Goal: Task Accomplishment & Management: Manage account settings

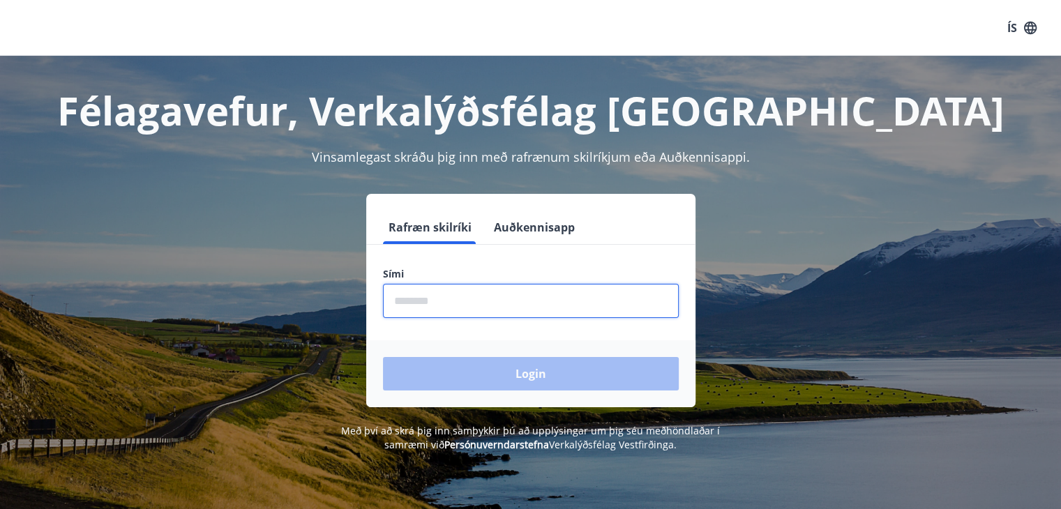
click at [446, 299] on input "phone" at bounding box center [531, 301] width 296 height 34
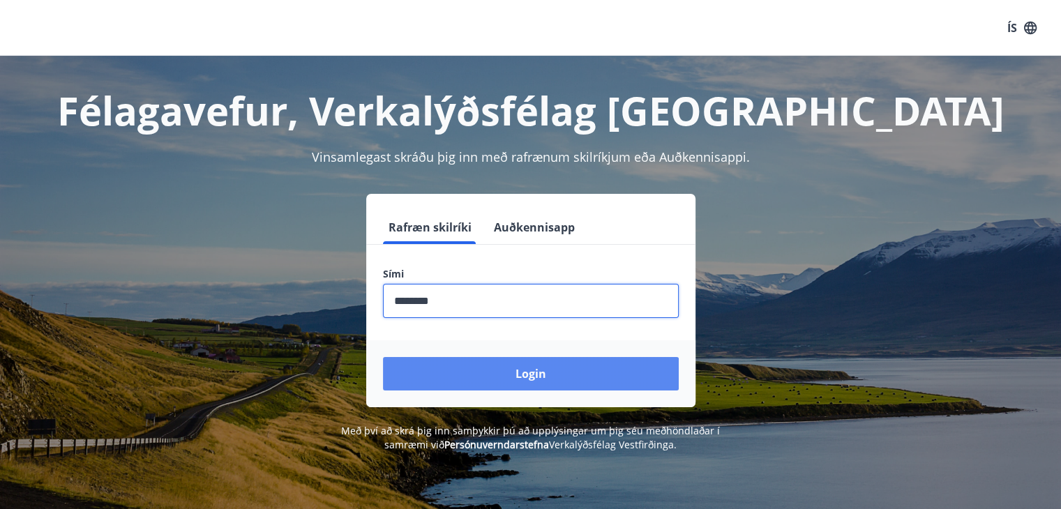
type input "********"
click at [542, 376] on button "Login" at bounding box center [531, 373] width 296 height 33
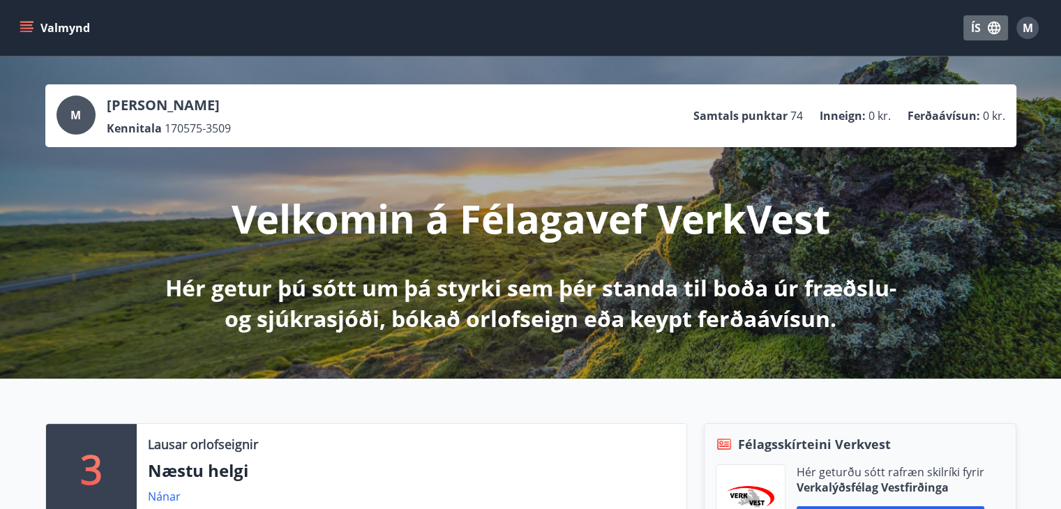
click at [993, 31] on icon "button" at bounding box center [994, 28] width 13 height 13
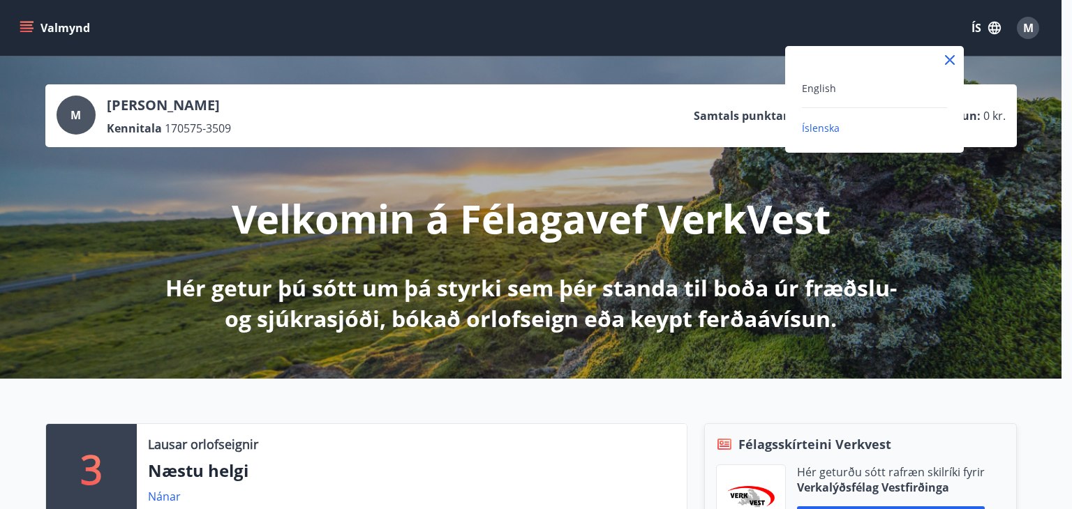
click at [993, 31] on div at bounding box center [536, 254] width 1072 height 509
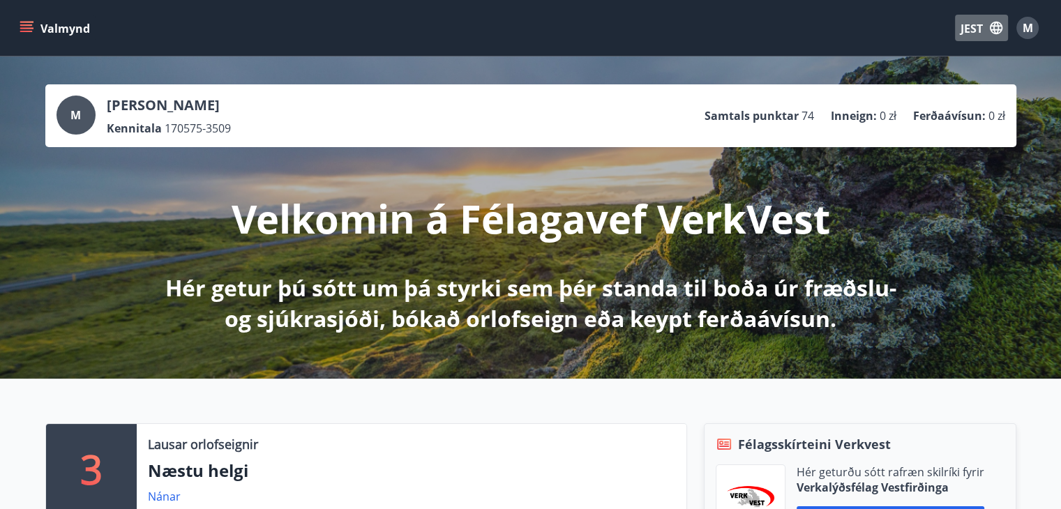
drag, startPoint x: 902, startPoint y: 62, endPoint x: 991, endPoint y: 27, distance: 95.9
click at [991, 27] on icon "button" at bounding box center [996, 27] width 15 height 15
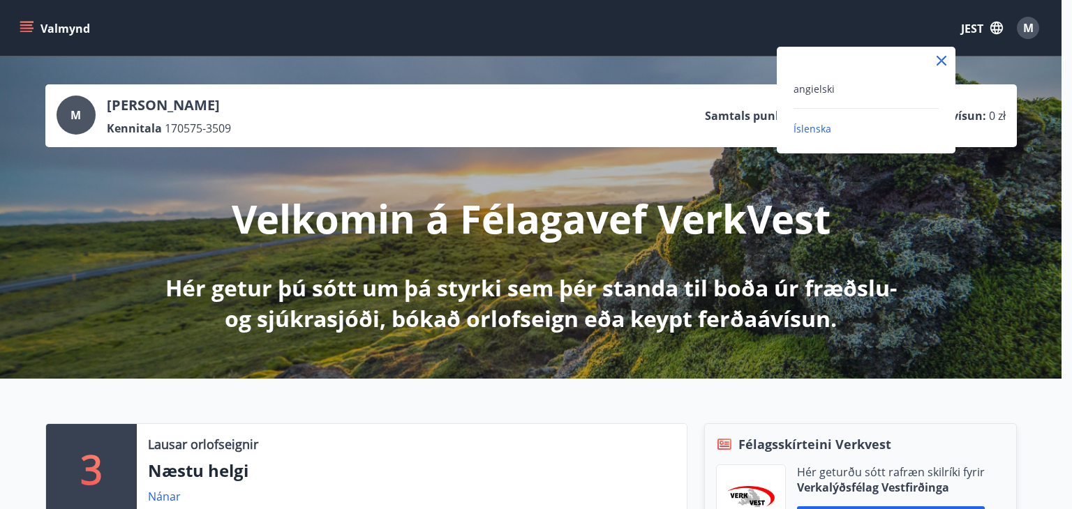
click at [837, 90] on div "angielski" at bounding box center [865, 88] width 145 height 17
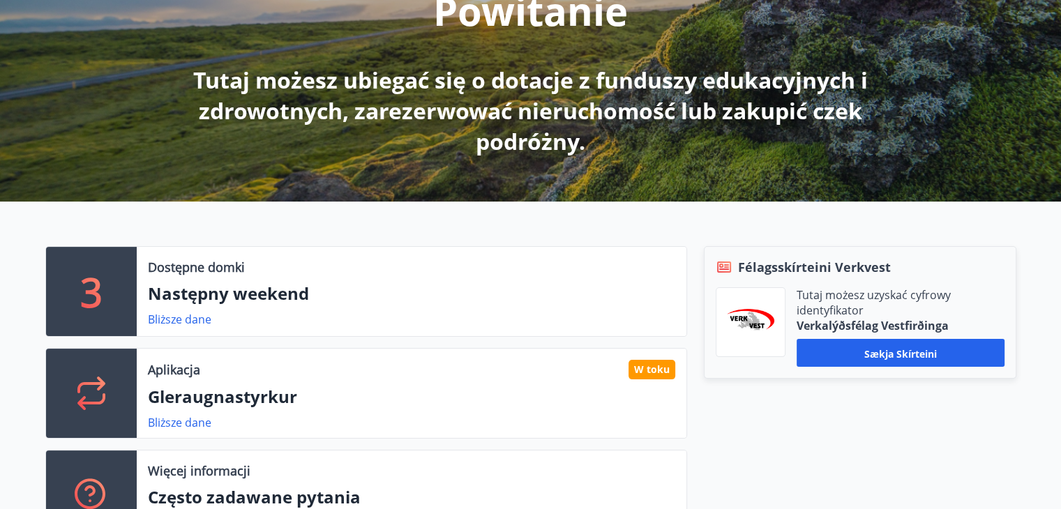
scroll to position [209, 0]
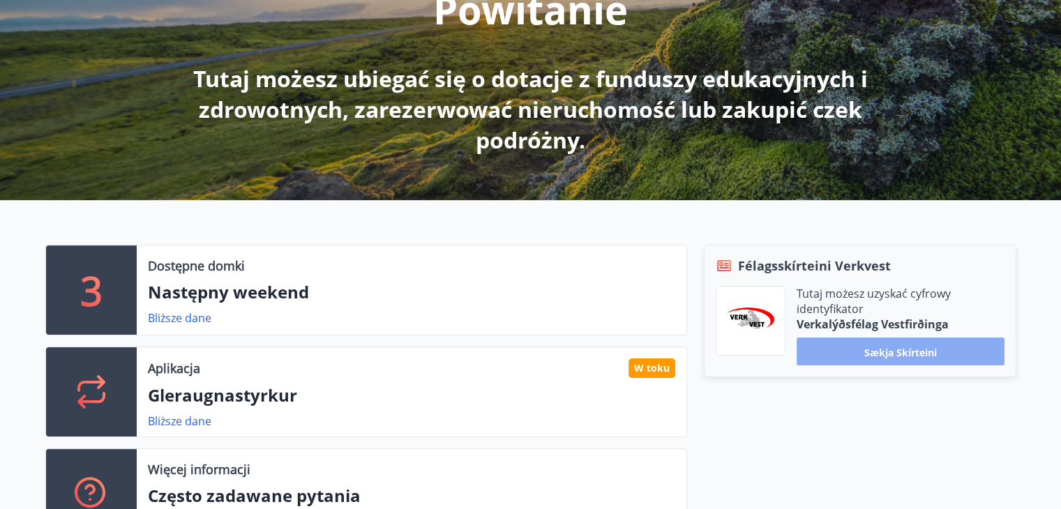
click at [892, 349] on font "Sækja skírteini" at bounding box center [901, 351] width 73 height 13
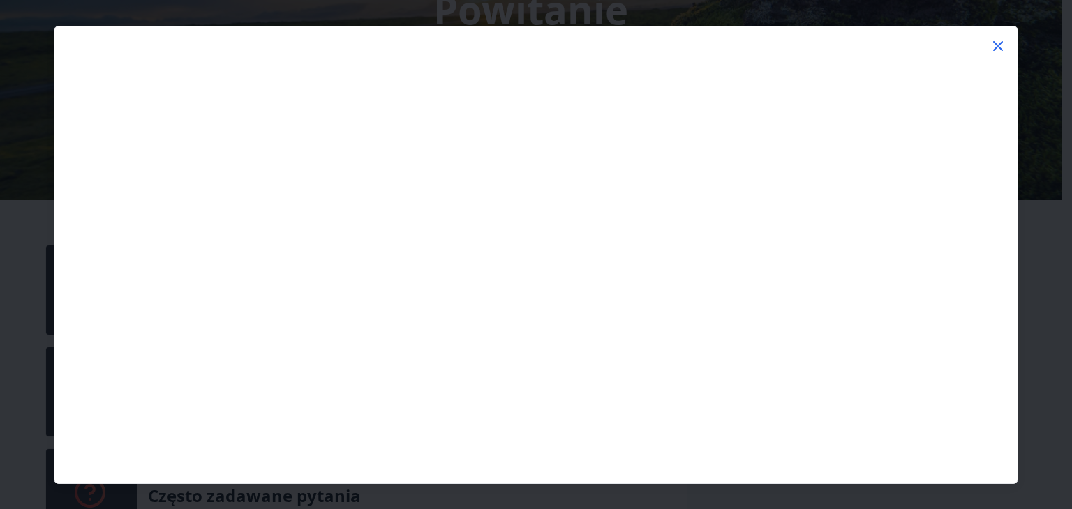
click at [999, 45] on icon at bounding box center [998, 46] width 10 height 10
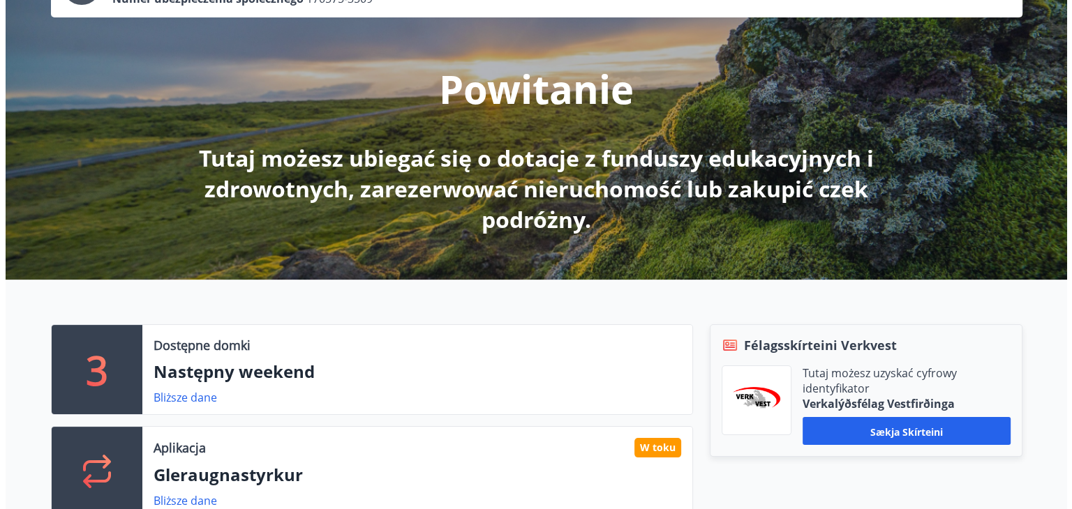
scroll to position [0, 0]
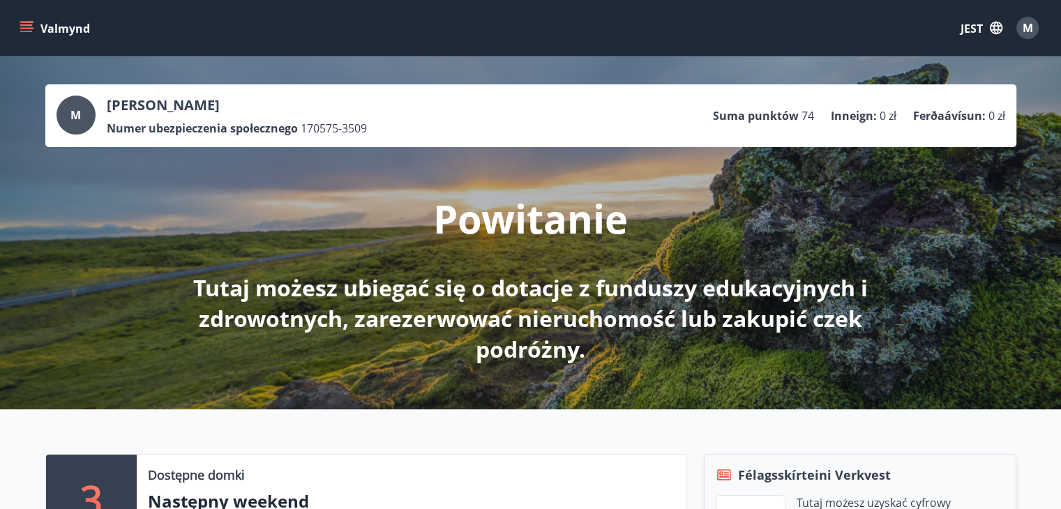
click at [1029, 33] on font "M" at bounding box center [1028, 27] width 10 height 15
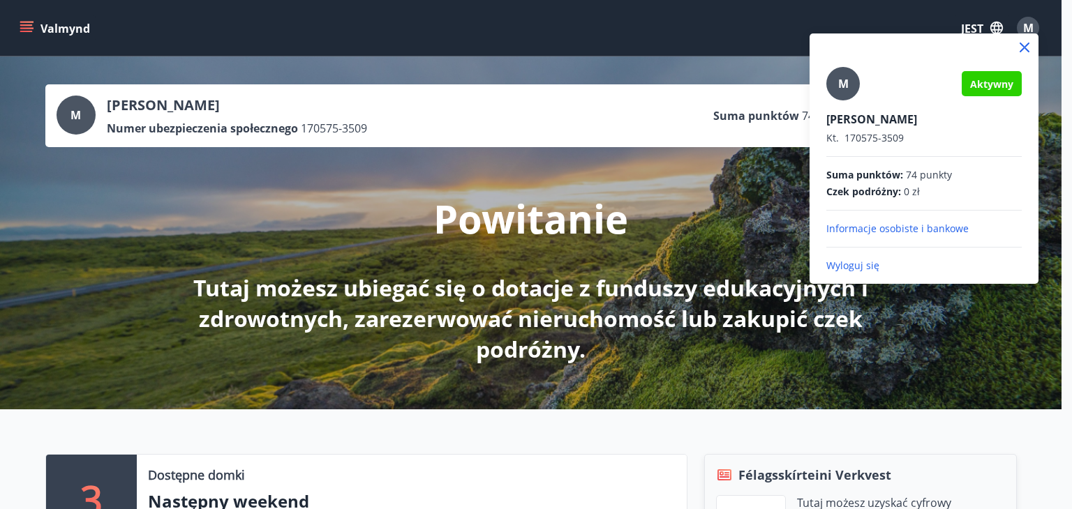
click at [851, 268] on font "Wyloguj się" at bounding box center [852, 265] width 53 height 13
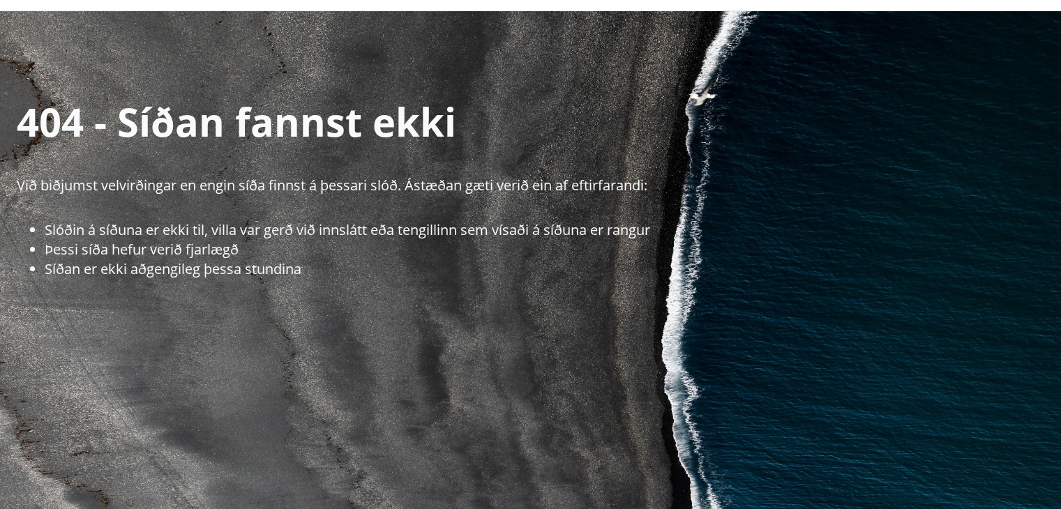
scroll to position [70, 0]
